Goal: Task Accomplishment & Management: Use online tool/utility

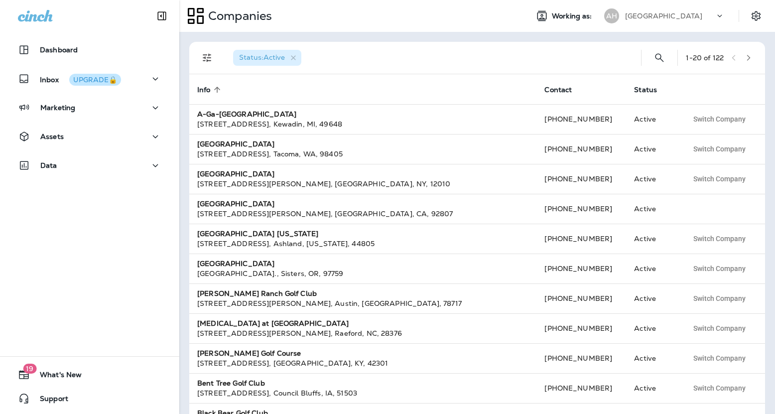
click at [98, 153] on div "Dashboard Inbox UPGRADE🔒 Marketing Assets Data" at bounding box center [89, 109] width 179 height 159
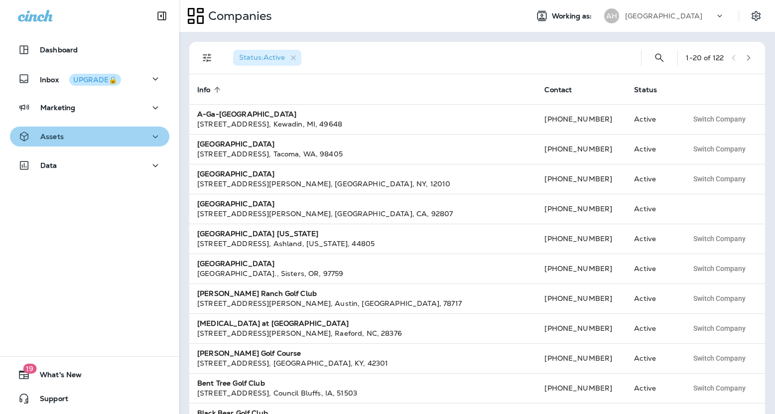
click at [97, 142] on div "Assets" at bounding box center [89, 136] width 143 height 12
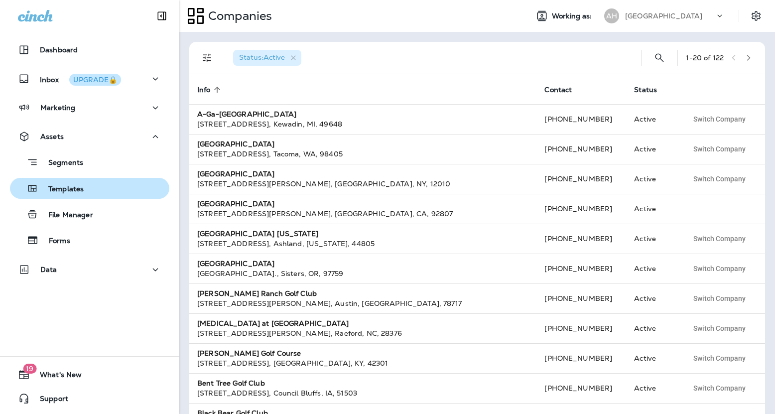
click at [85, 188] on div "Templates" at bounding box center [89, 188] width 151 height 15
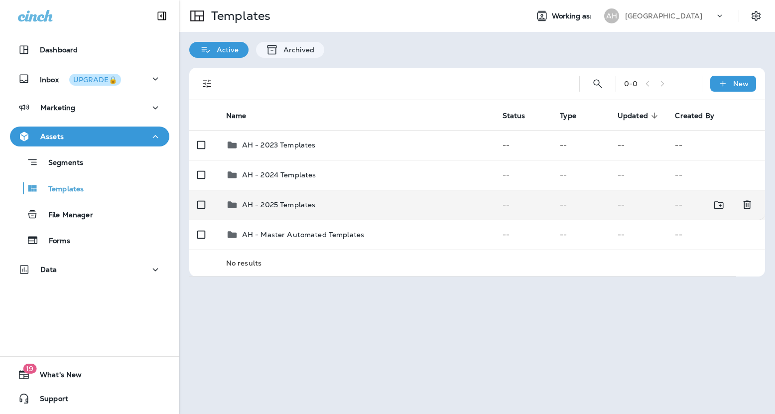
click at [272, 208] on p "AH - 2025 Templates" at bounding box center [279, 205] width 74 height 8
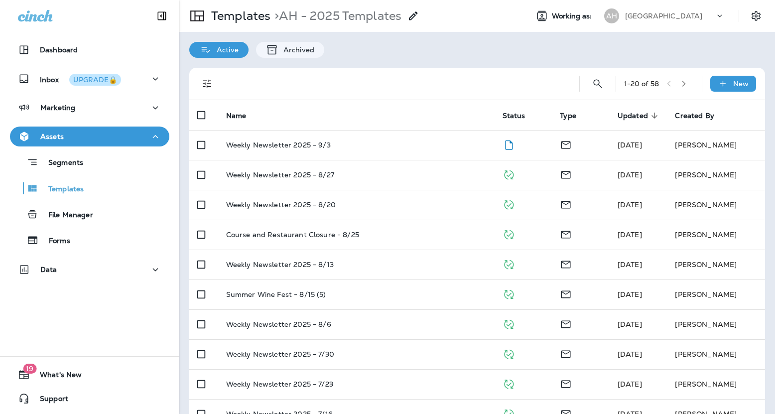
click at [684, 82] on icon "button" at bounding box center [683, 83] width 7 height 7
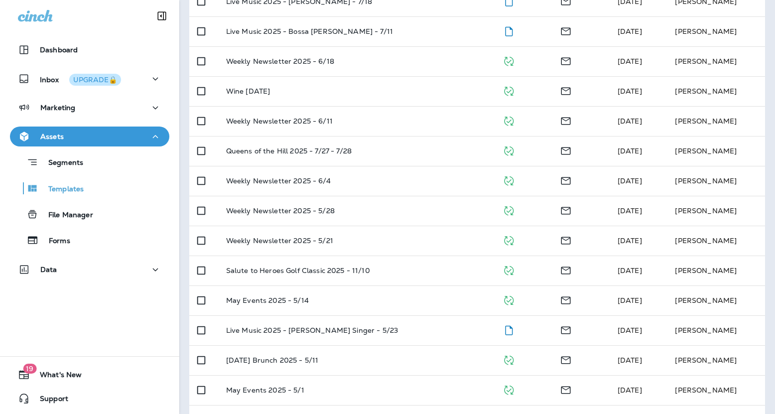
scroll to position [324, 0]
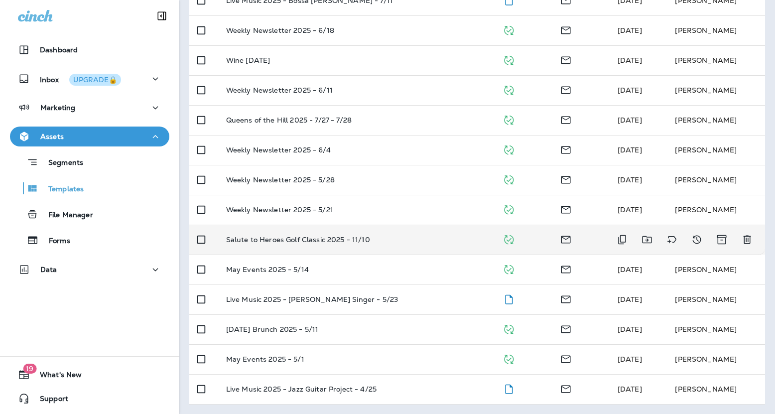
click at [352, 238] on p "Salute to Heroes Golf Classic 2025 - 11/10" at bounding box center [298, 240] width 144 height 8
